Goal: Task Accomplishment & Management: Use online tool/utility

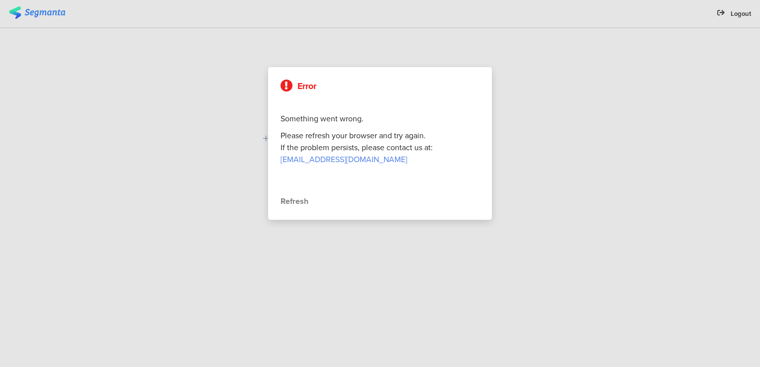
click at [293, 194] on div "Error Something went wrong. Please refresh your browser and try again. If the p…" at bounding box center [380, 143] width 224 height 153
click at [292, 200] on div "Refresh" at bounding box center [379, 201] width 199 height 12
